Goal: Task Accomplishment & Management: Manage account settings

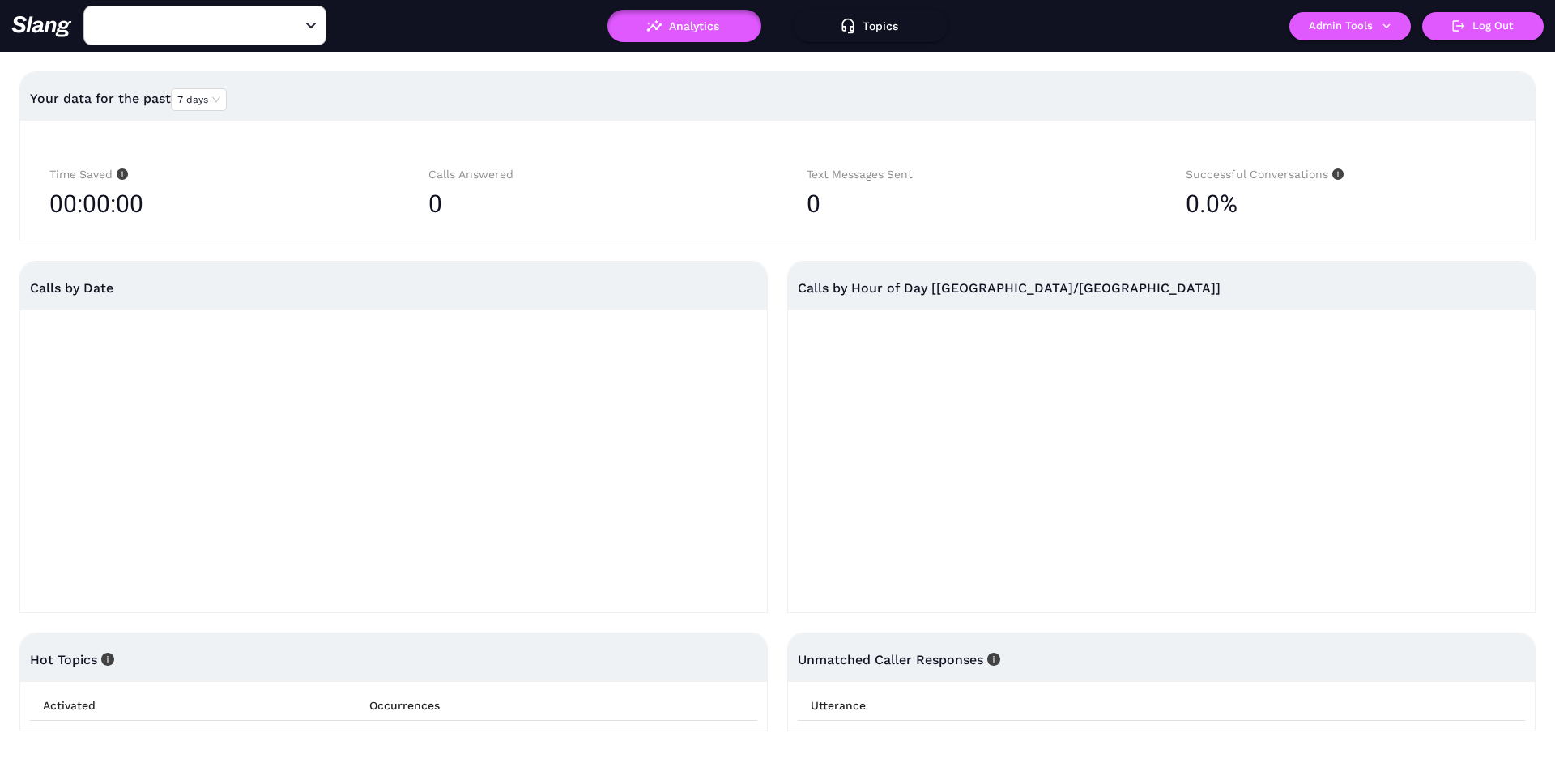
type input "[PERSON_NAME]'s"
click at [34, 28] on img at bounding box center [41, 25] width 60 height 22
click at [1468, 28] on button "Log Out" at bounding box center [1482, 26] width 122 height 28
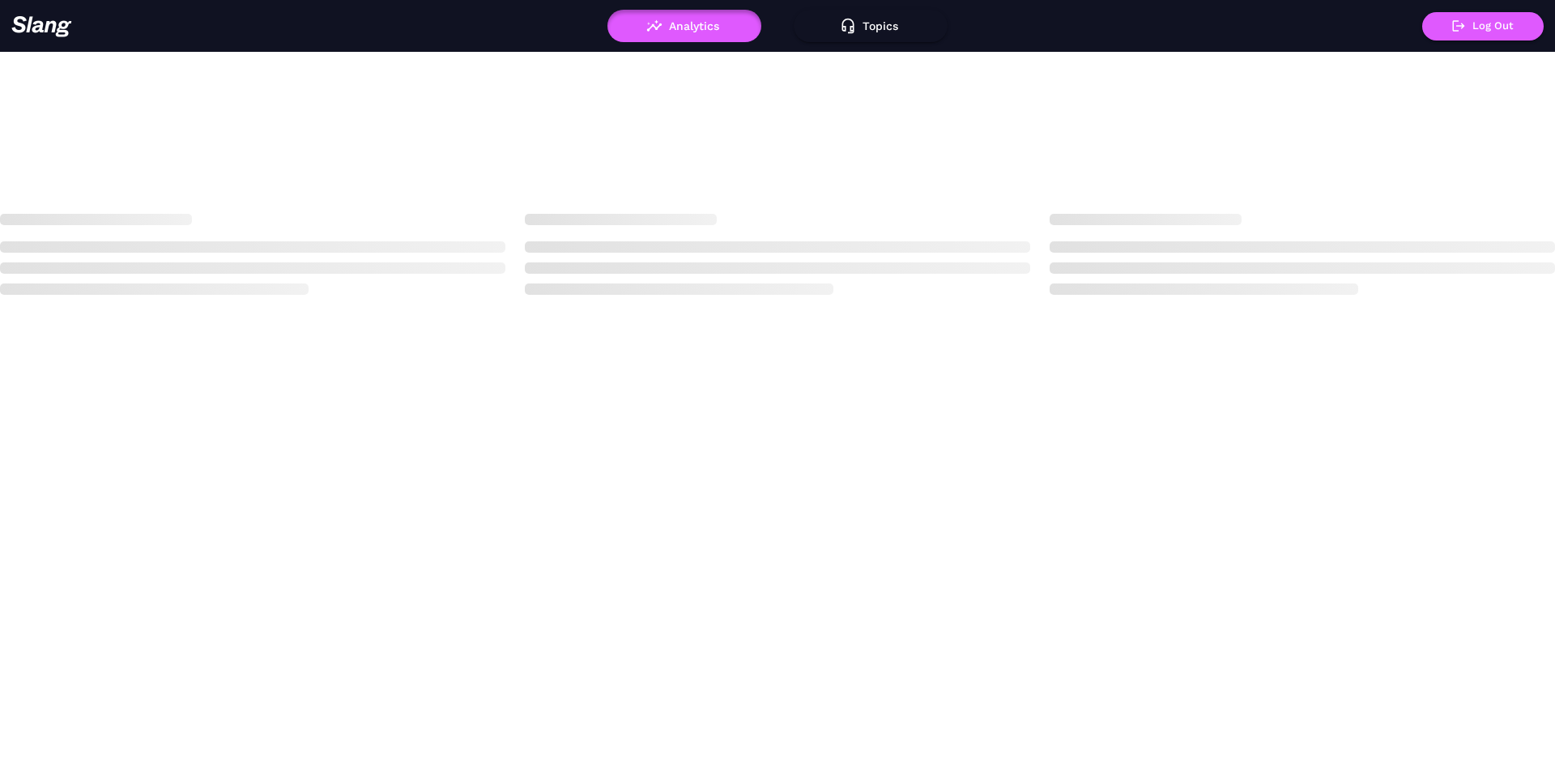
scroll to position [0, 1]
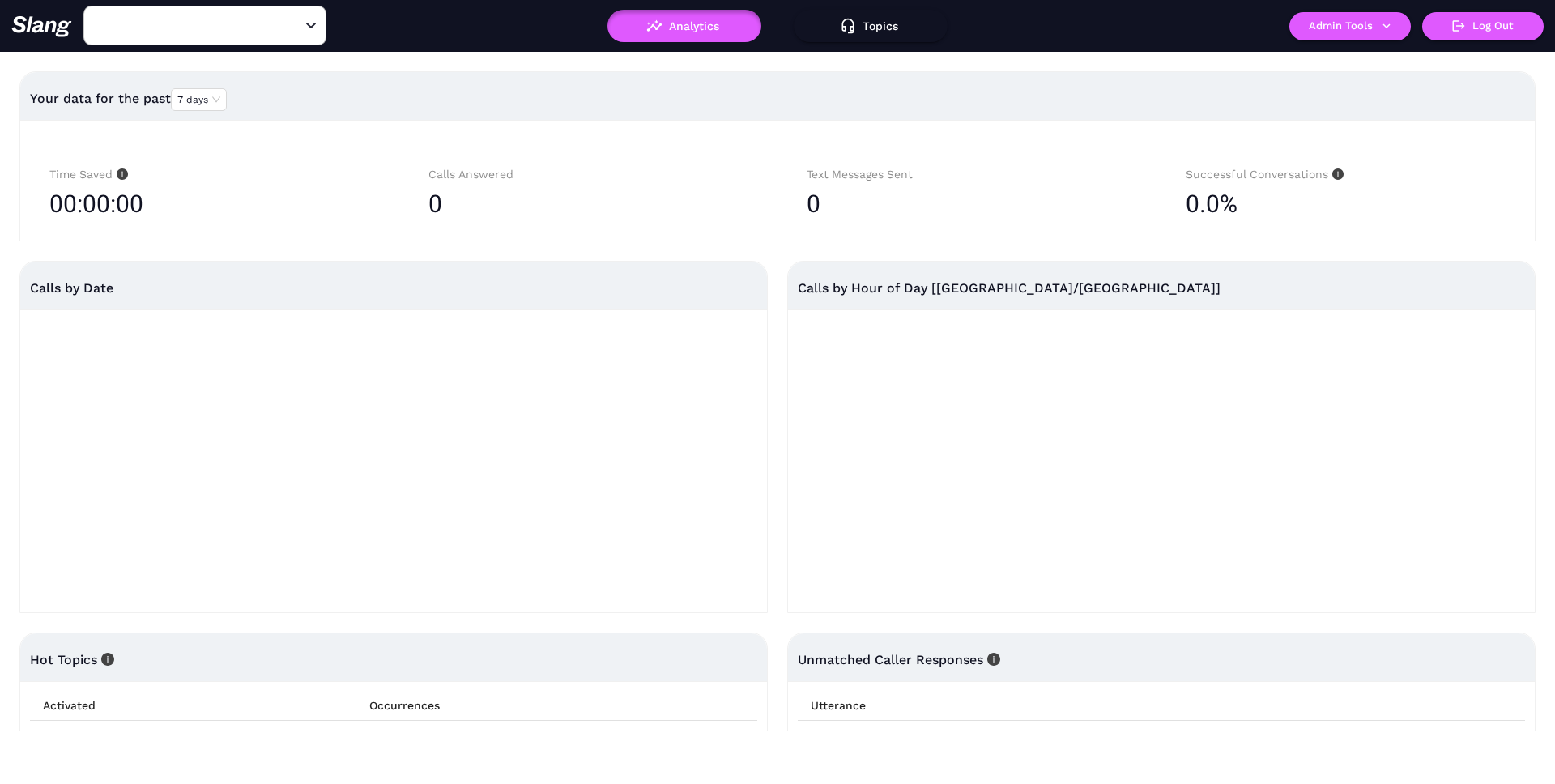
type input "[PERSON_NAME]'s"
click at [424, 89] on div "Your data for the past 7 days" at bounding box center [778, 98] width 1496 height 39
